Goal: Find specific page/section: Find specific page/section

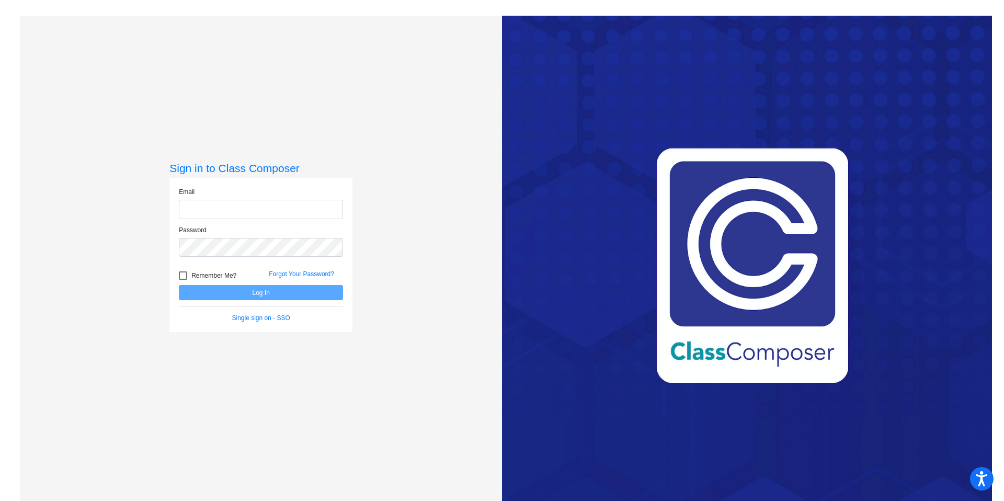
type input "[PERSON_NAME][EMAIL_ADDRESS][PERSON_NAME][DOMAIN_NAME]"
click at [186, 275] on label "Remember Me?" at bounding box center [208, 275] width 58 height 13
click at [183, 280] on input "Remember Me?" at bounding box center [183, 280] width 1 height 1
checkbox input "true"
click at [246, 295] on button "Log In" at bounding box center [261, 292] width 164 height 15
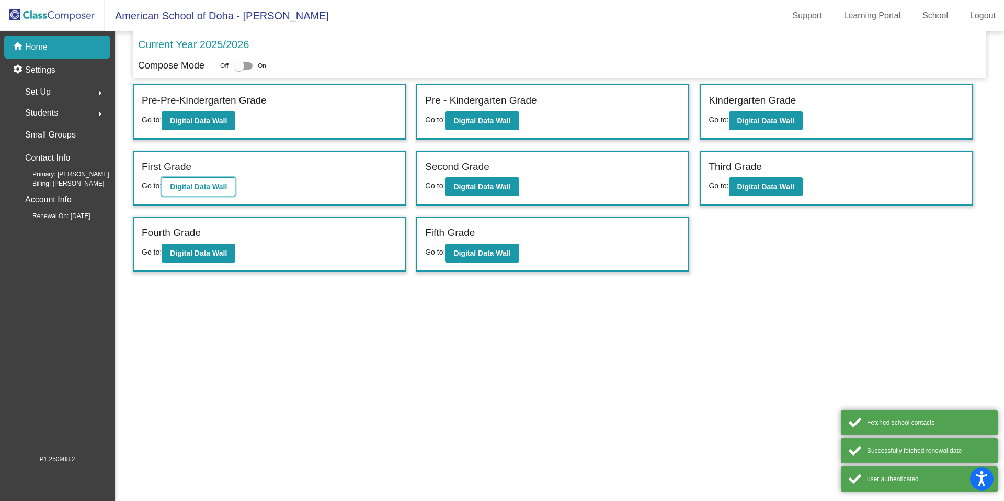
click at [224, 183] on b "Digital Data Wall" at bounding box center [198, 187] width 57 height 8
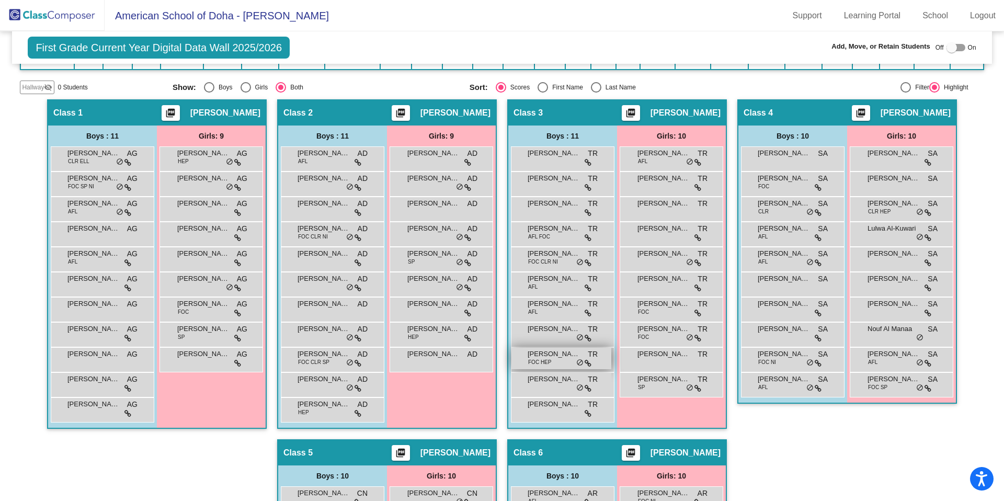
scroll to position [200, 0]
